Goal: Check status

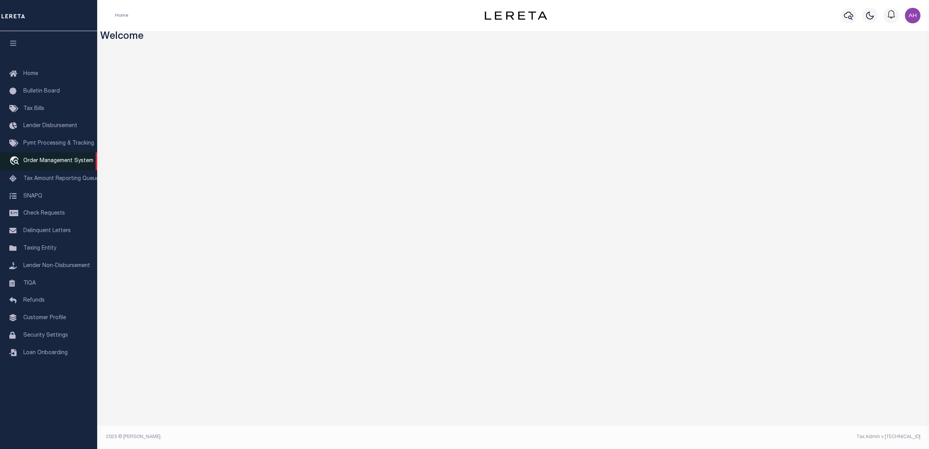
click at [67, 162] on span "Order Management System" at bounding box center [58, 160] width 70 height 5
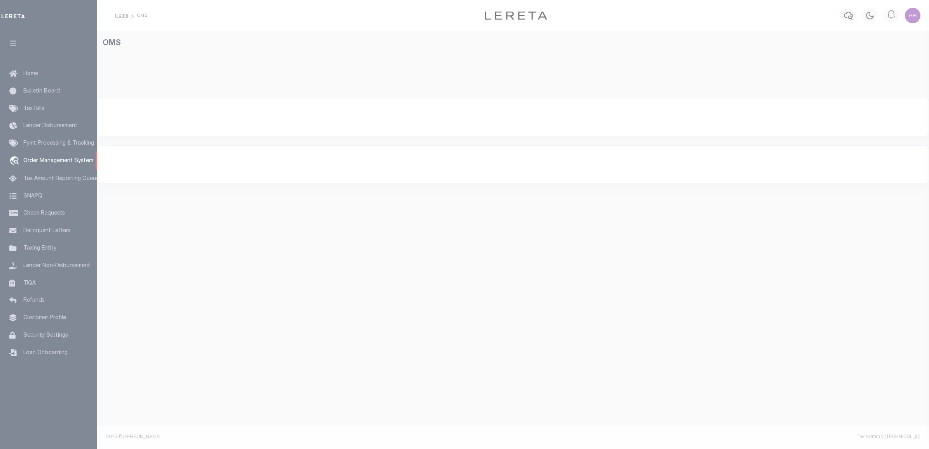
select select "200"
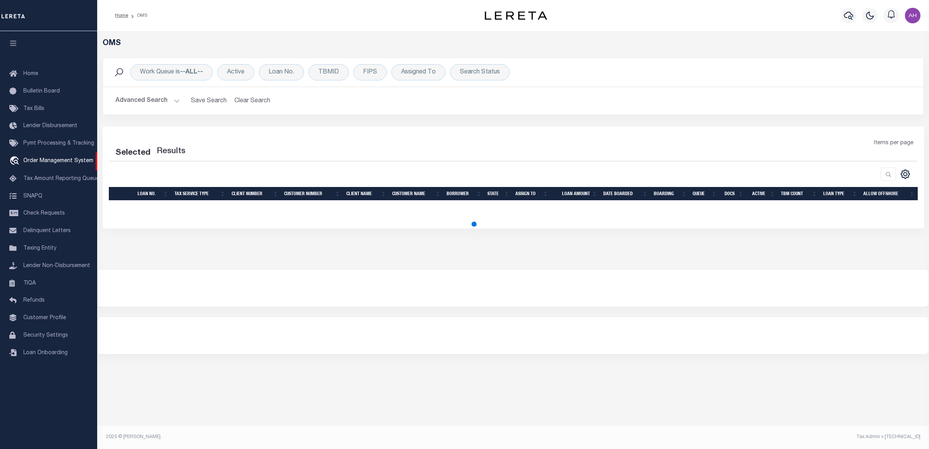
select select "200"
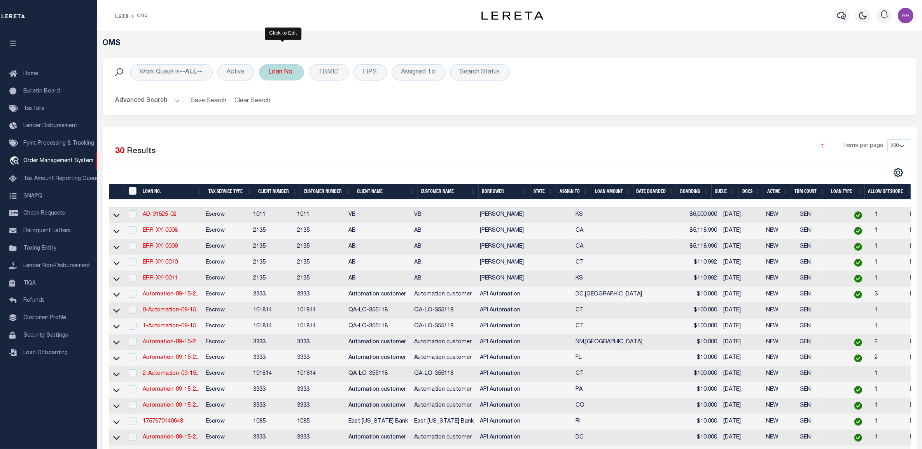
click at [286, 72] on div "Loan No." at bounding box center [281, 72] width 45 height 16
type input "2032001803-00001"
click at [374, 129] on input "Apply" at bounding box center [371, 127] width 23 height 13
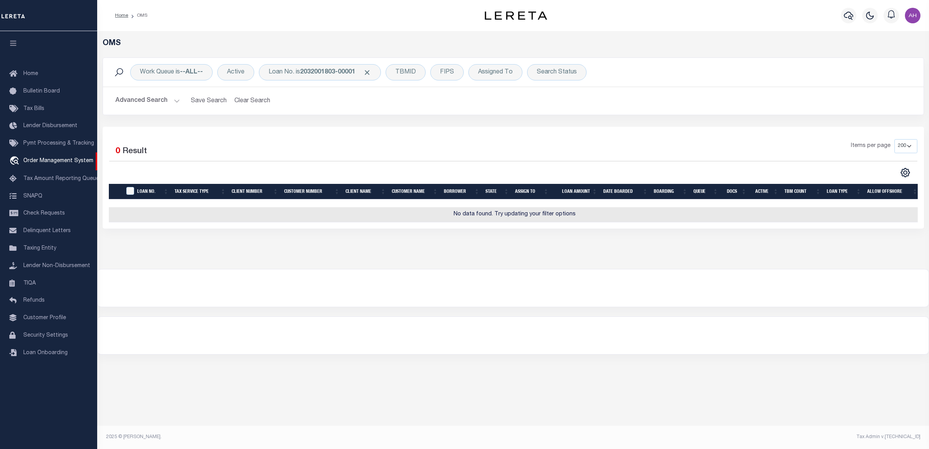
click at [143, 105] on button "Advanced Search" at bounding box center [147, 100] width 65 height 15
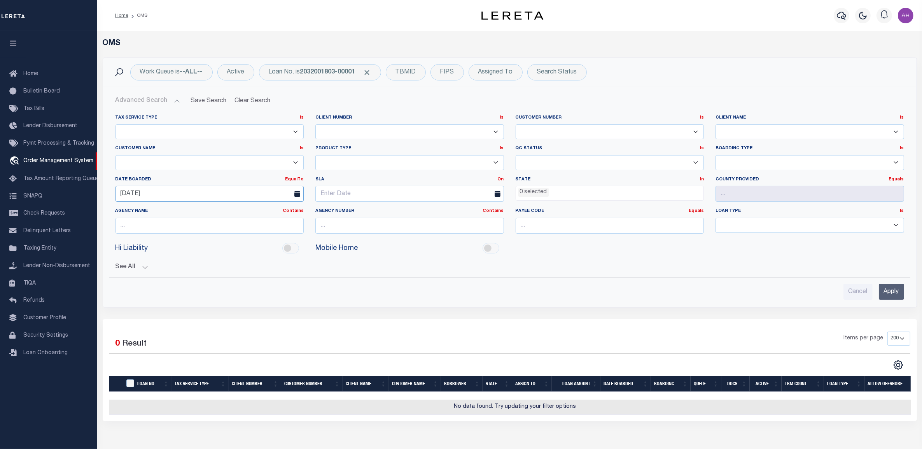
click at [152, 191] on input "[DATE]" at bounding box center [209, 194] width 189 height 16
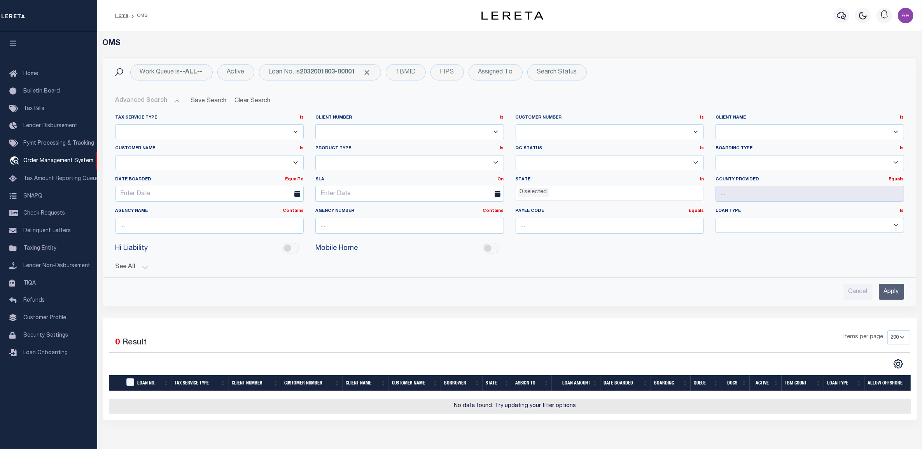
click at [892, 294] on input "Apply" at bounding box center [890, 292] width 25 height 16
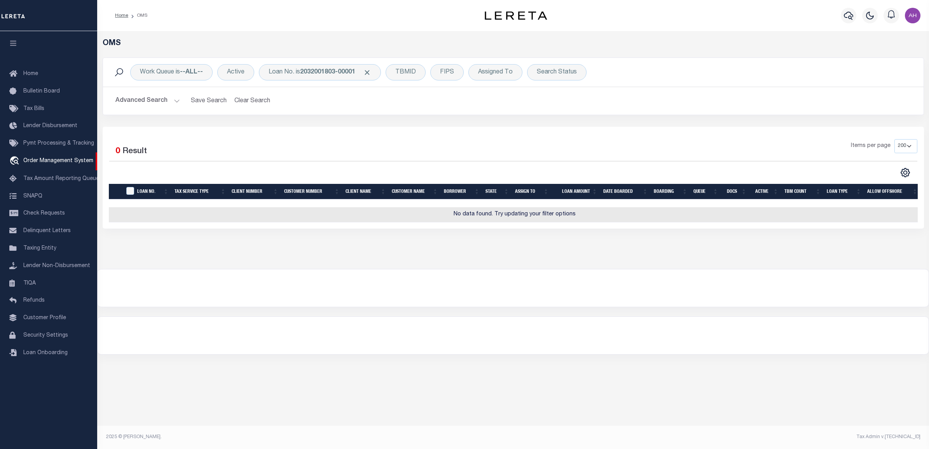
click at [135, 96] on button "Advanced Search" at bounding box center [147, 100] width 65 height 15
